Goal: Find specific page/section

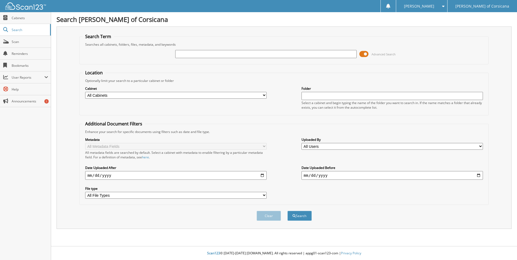
click at [188, 54] on input "text" at bounding box center [266, 54] width 182 height 8
type input "c"
type input "[PERSON_NAME]"
click at [288, 211] on button "Search" at bounding box center [300, 216] width 24 height 10
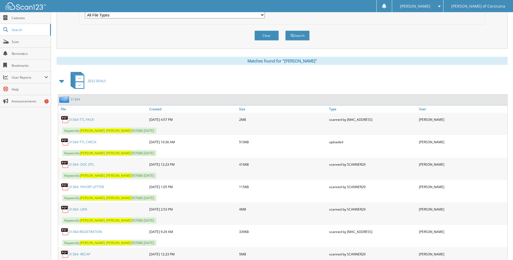
scroll to position [207, 0]
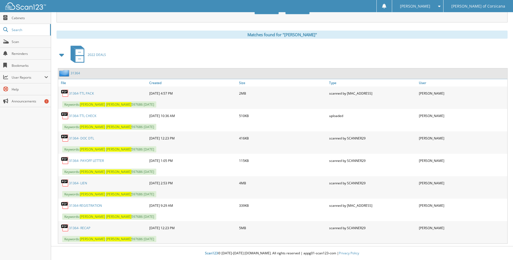
click at [81, 182] on link "31364- LIEN" at bounding box center [78, 183] width 18 height 5
